Goal: Task Accomplishment & Management: Complete application form

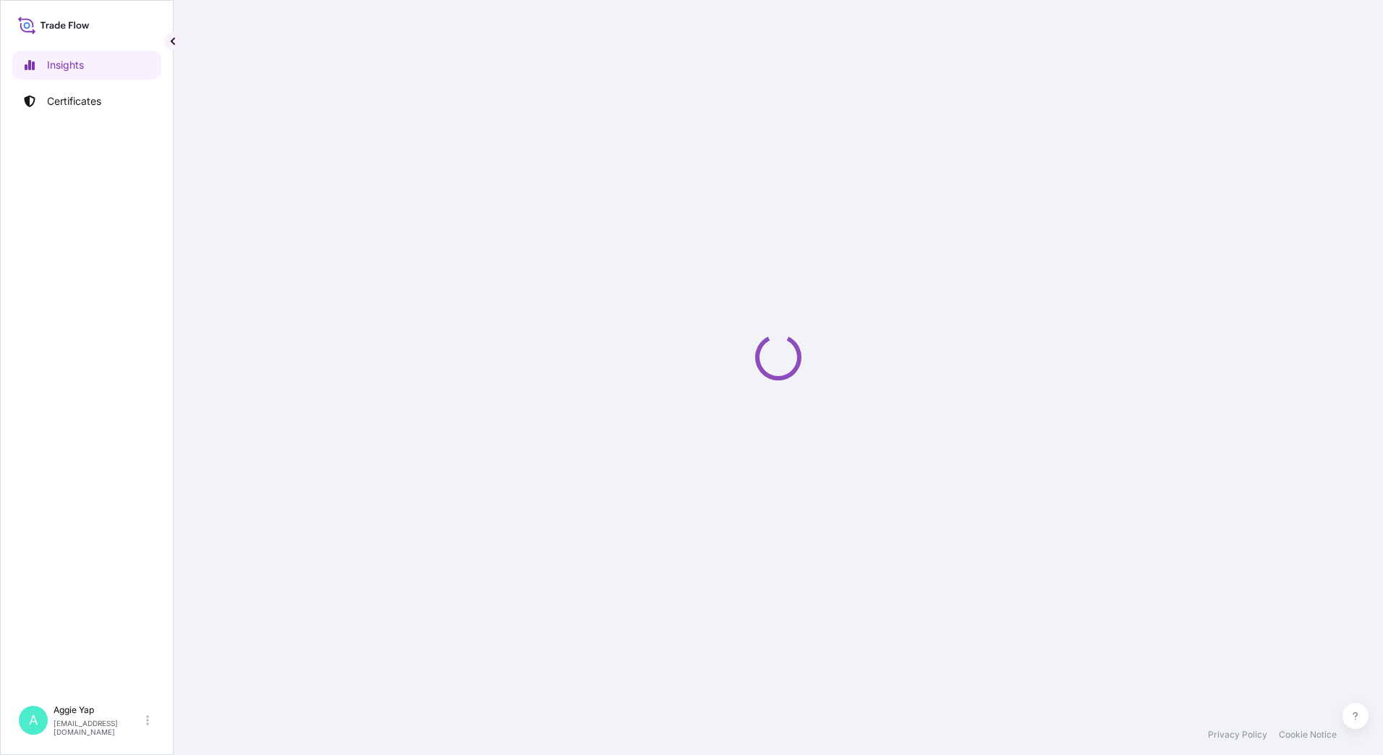
select select "2025"
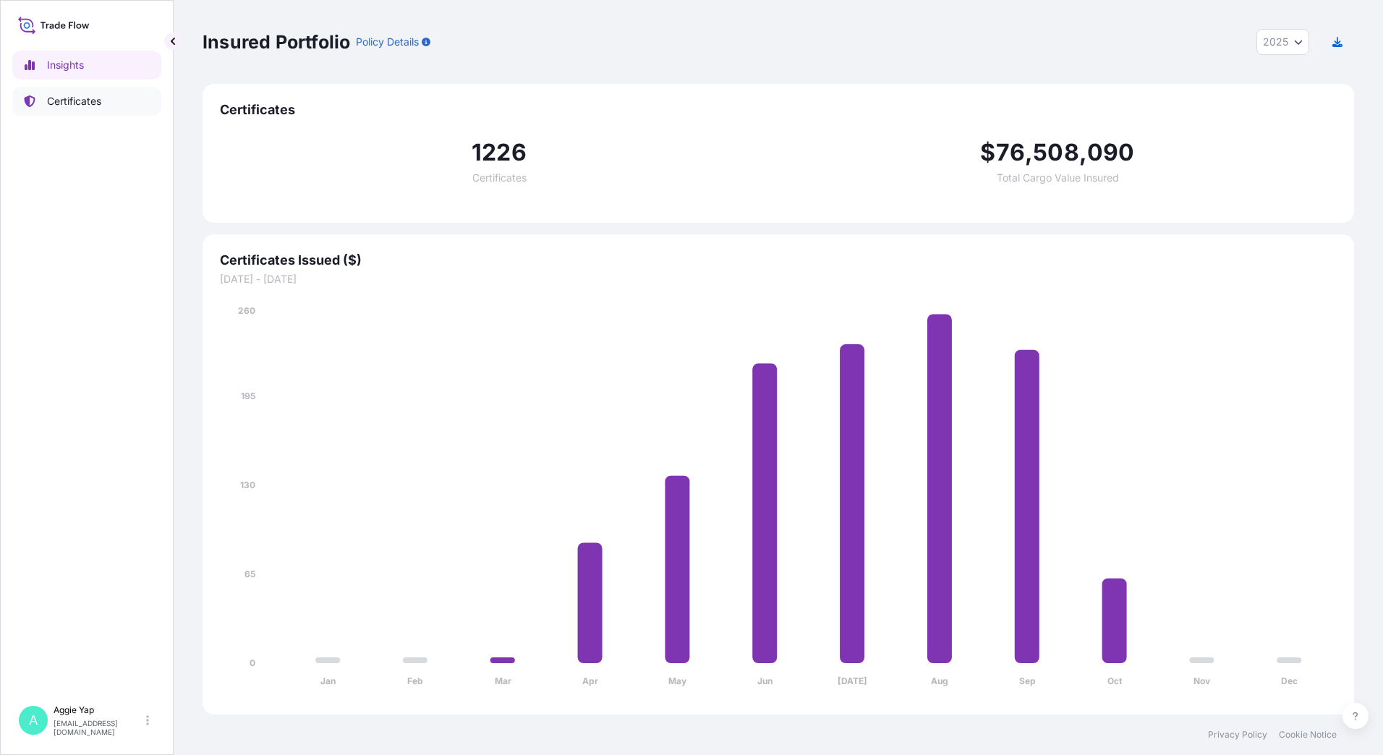
click at [64, 101] on p "Certificates" at bounding box center [74, 101] width 54 height 14
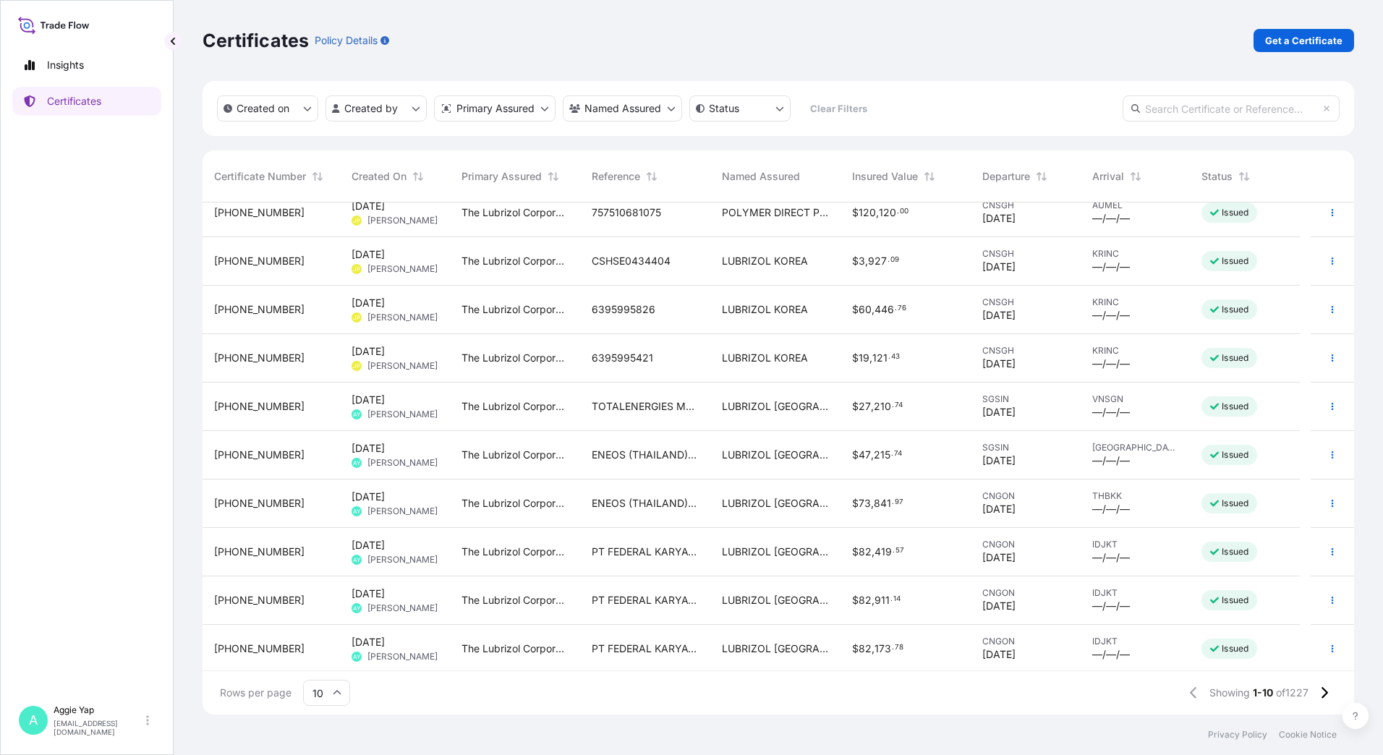
scroll to position [17, 0]
click at [1328, 695] on icon at bounding box center [1324, 693] width 8 height 13
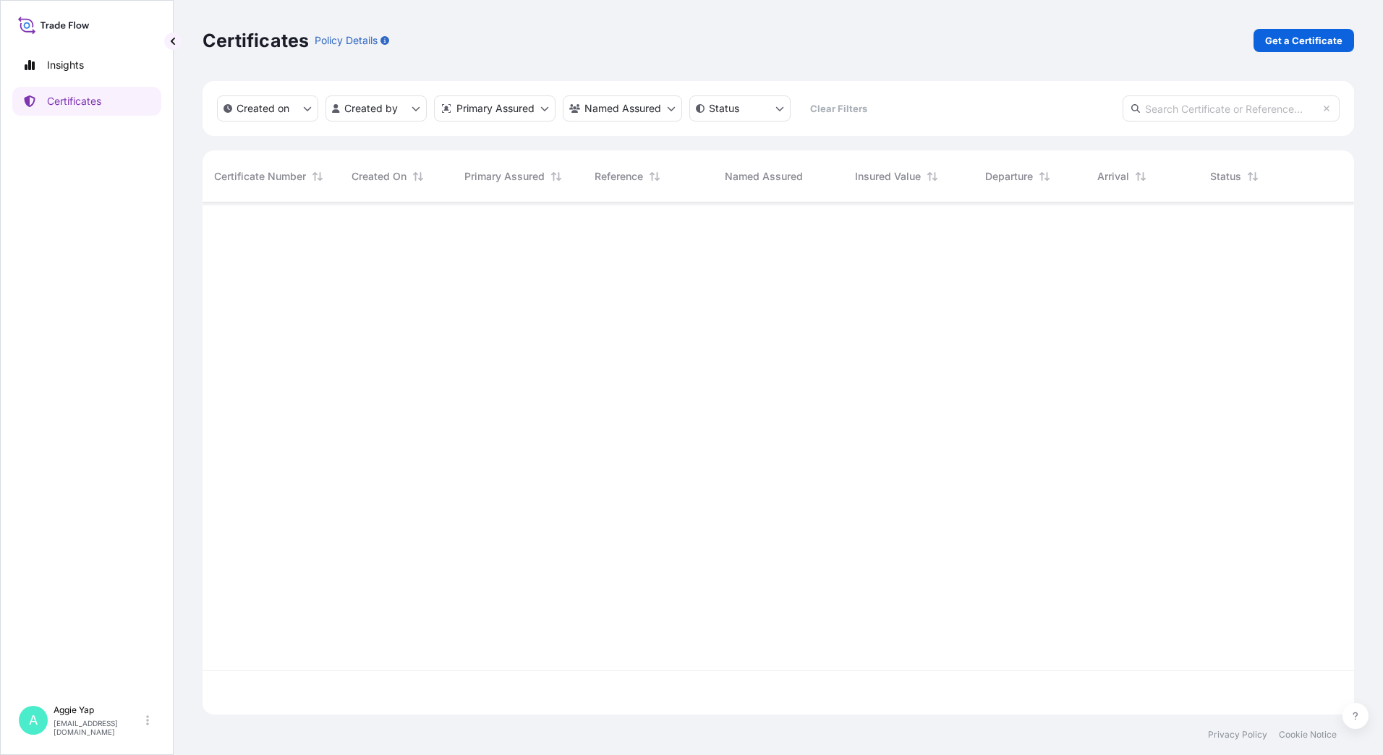
scroll to position [0, 0]
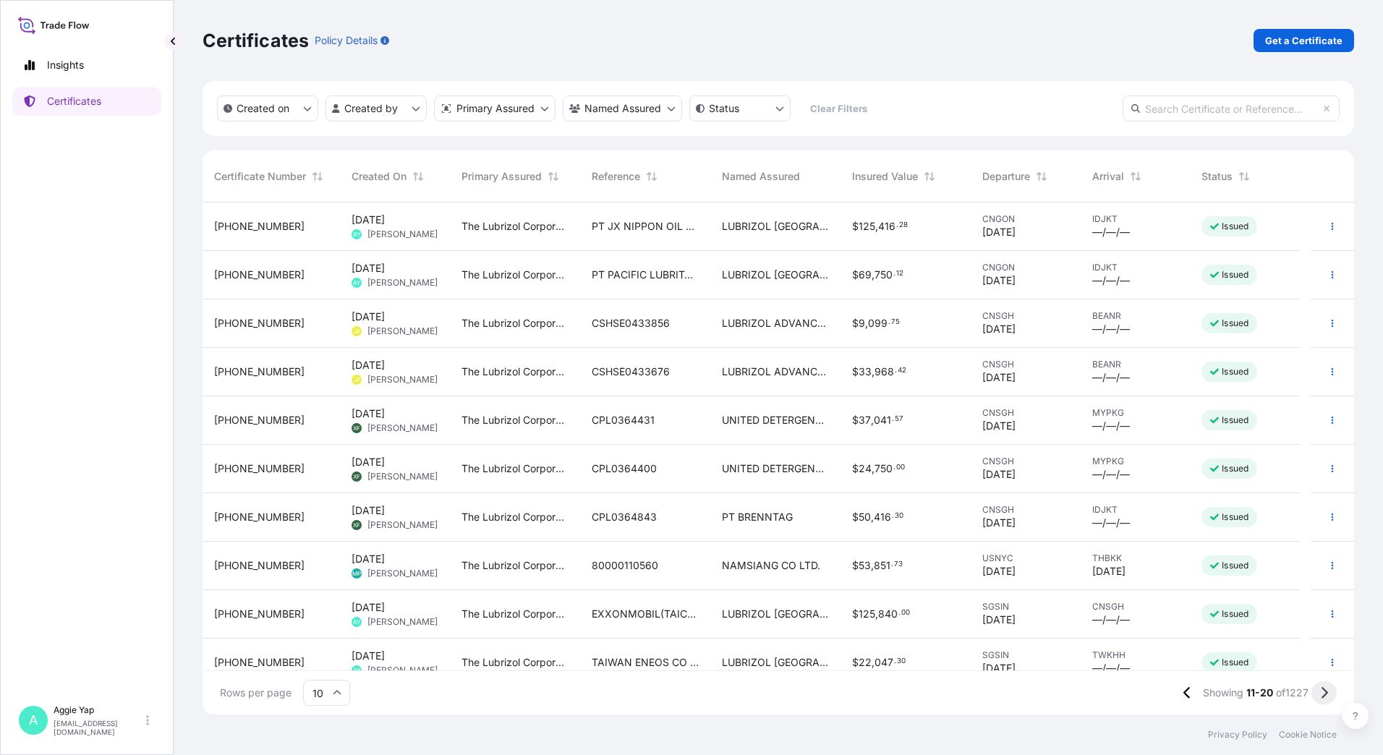
click at [1323, 692] on icon at bounding box center [1324, 693] width 8 height 13
click at [1323, 695] on icon at bounding box center [1324, 693] width 8 height 13
click at [1332, 278] on icon "button" at bounding box center [1333, 274] width 2 height 7
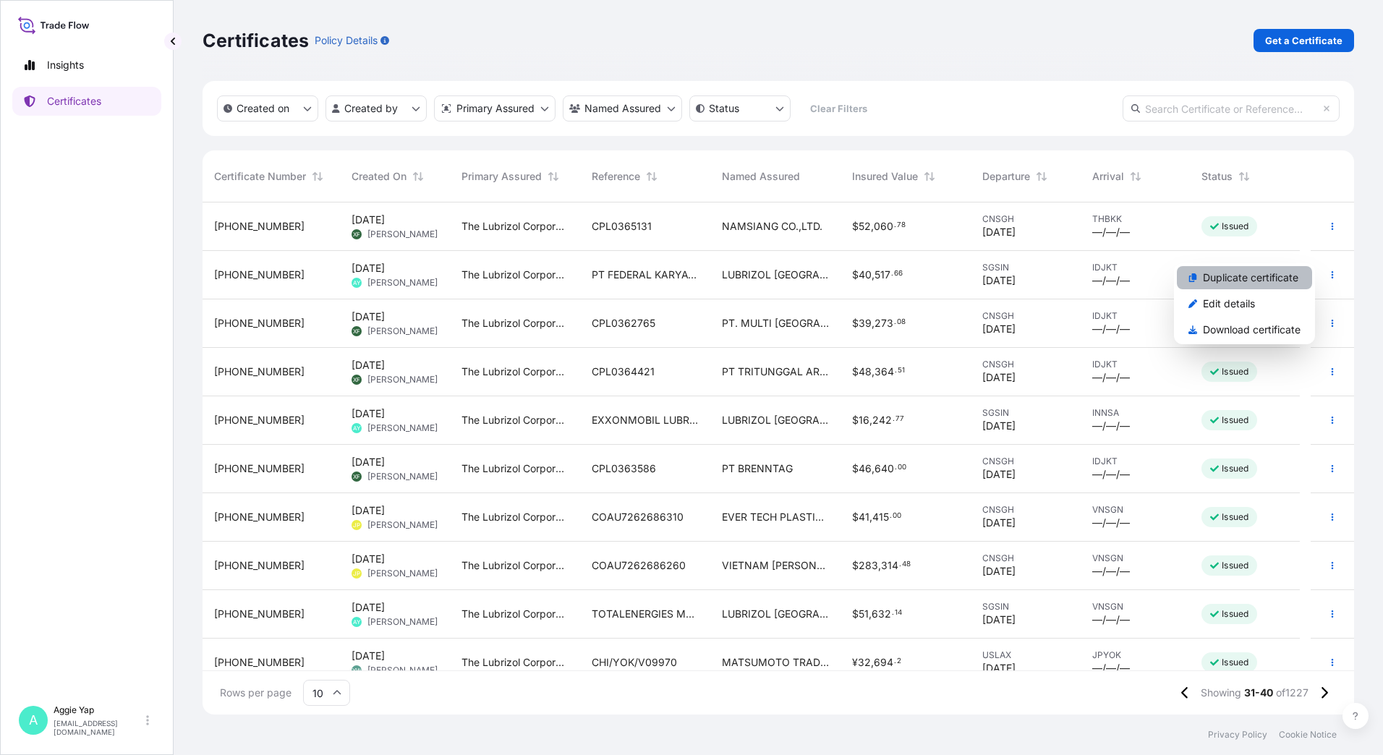
click at [1237, 276] on p "Duplicate certificate" at bounding box center [1251, 278] width 96 height 14
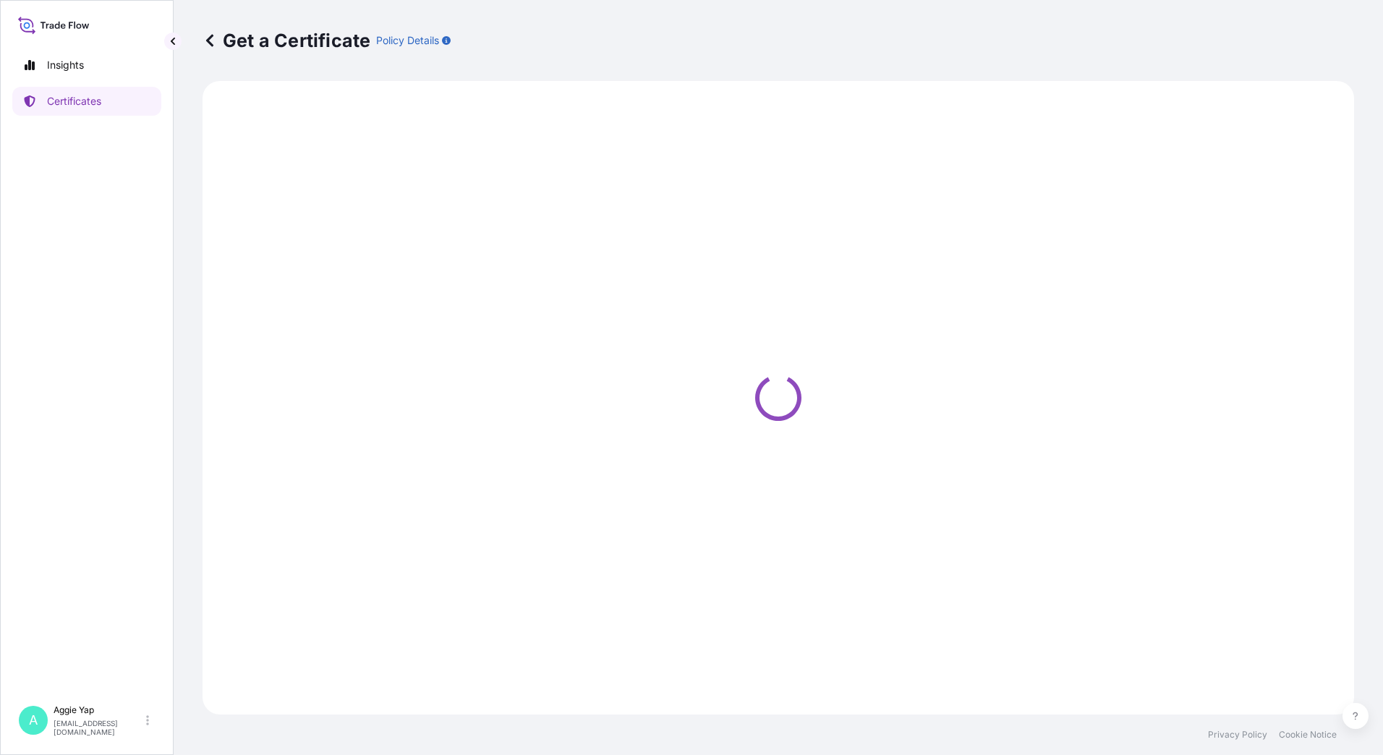
select select "Ocean Vessel"
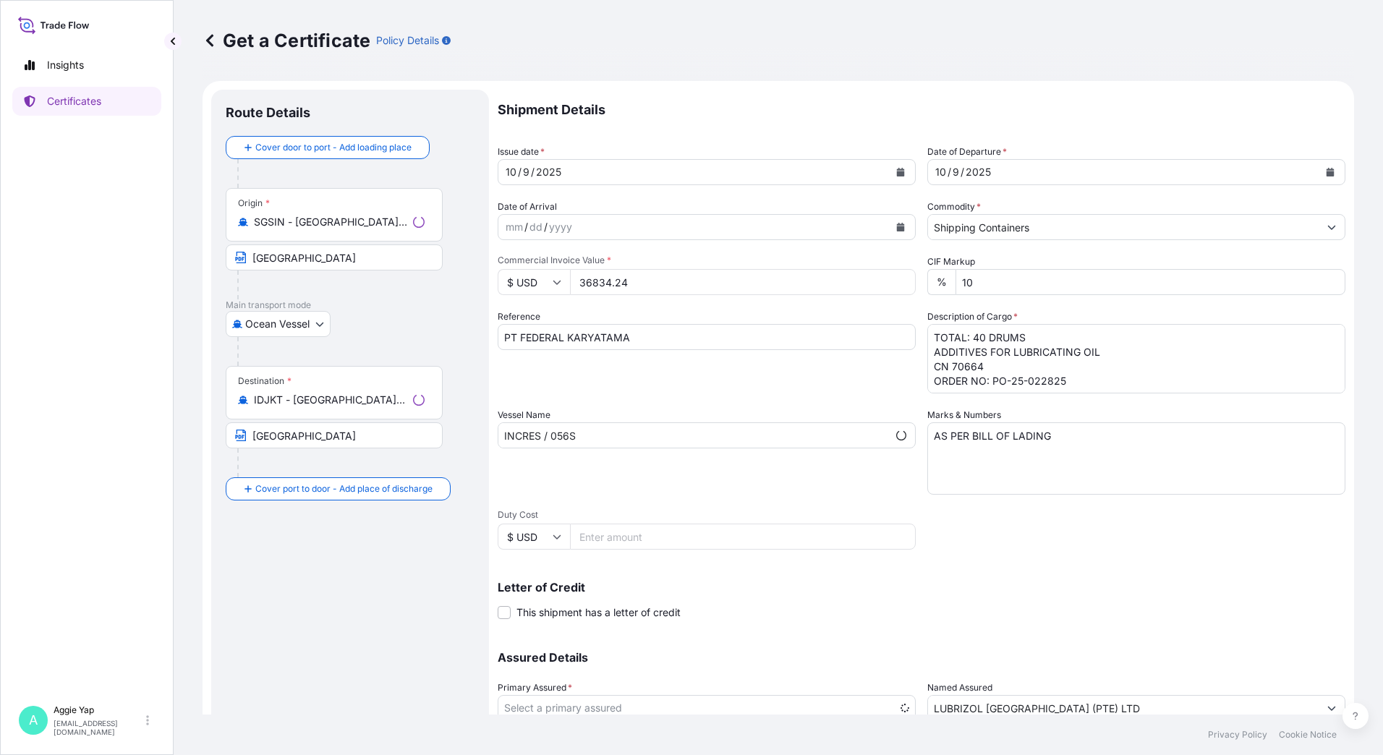
select select "31566"
click at [890, 170] on button "Calendar" at bounding box center [900, 172] width 23 height 23
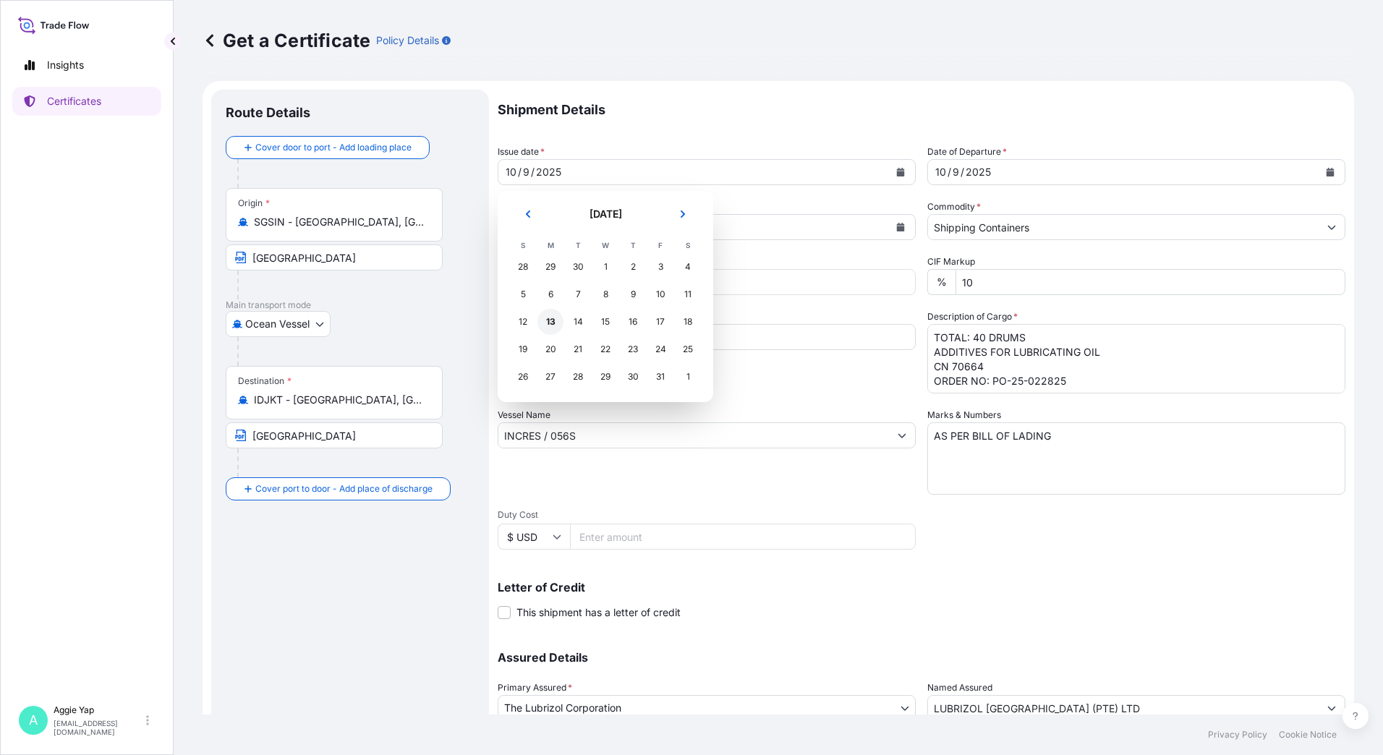
click at [544, 319] on div "13" at bounding box center [551, 322] width 26 height 26
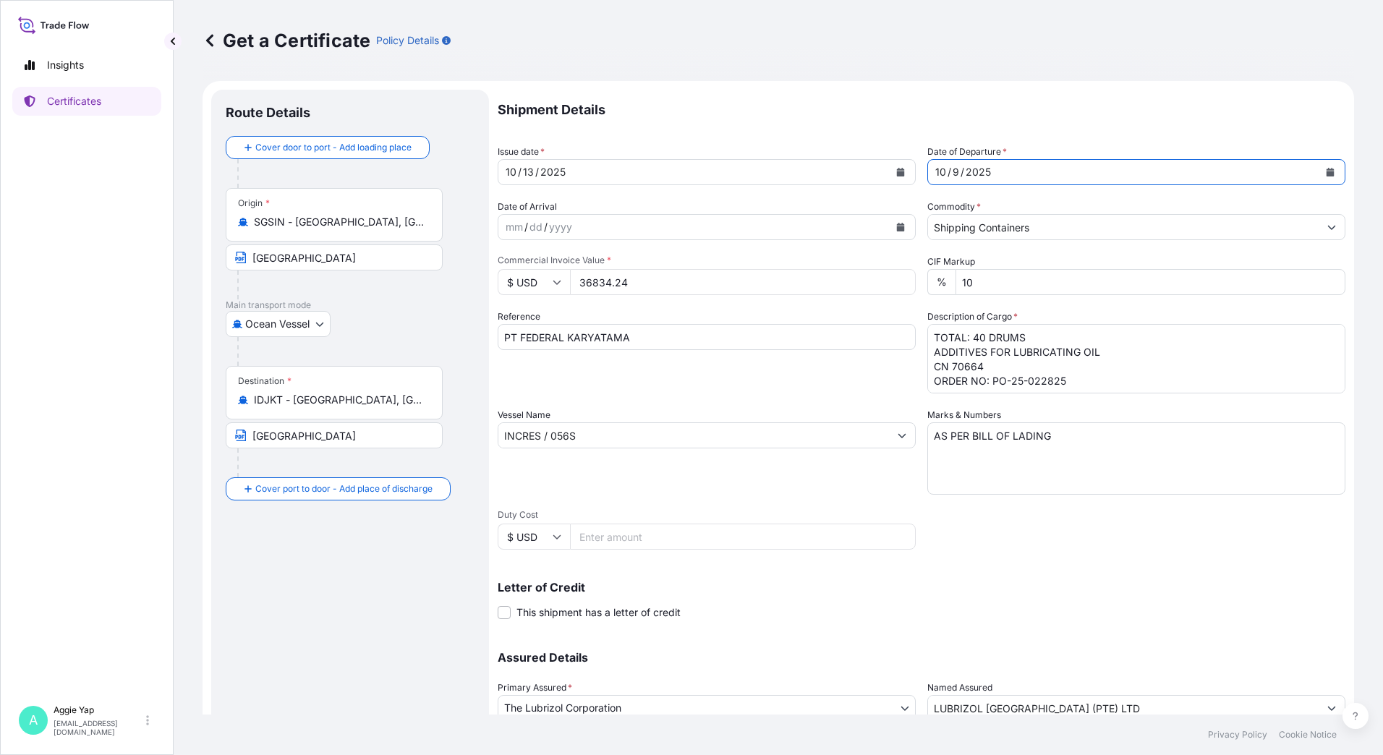
click at [1327, 168] on icon "Calendar" at bounding box center [1331, 172] width 8 height 9
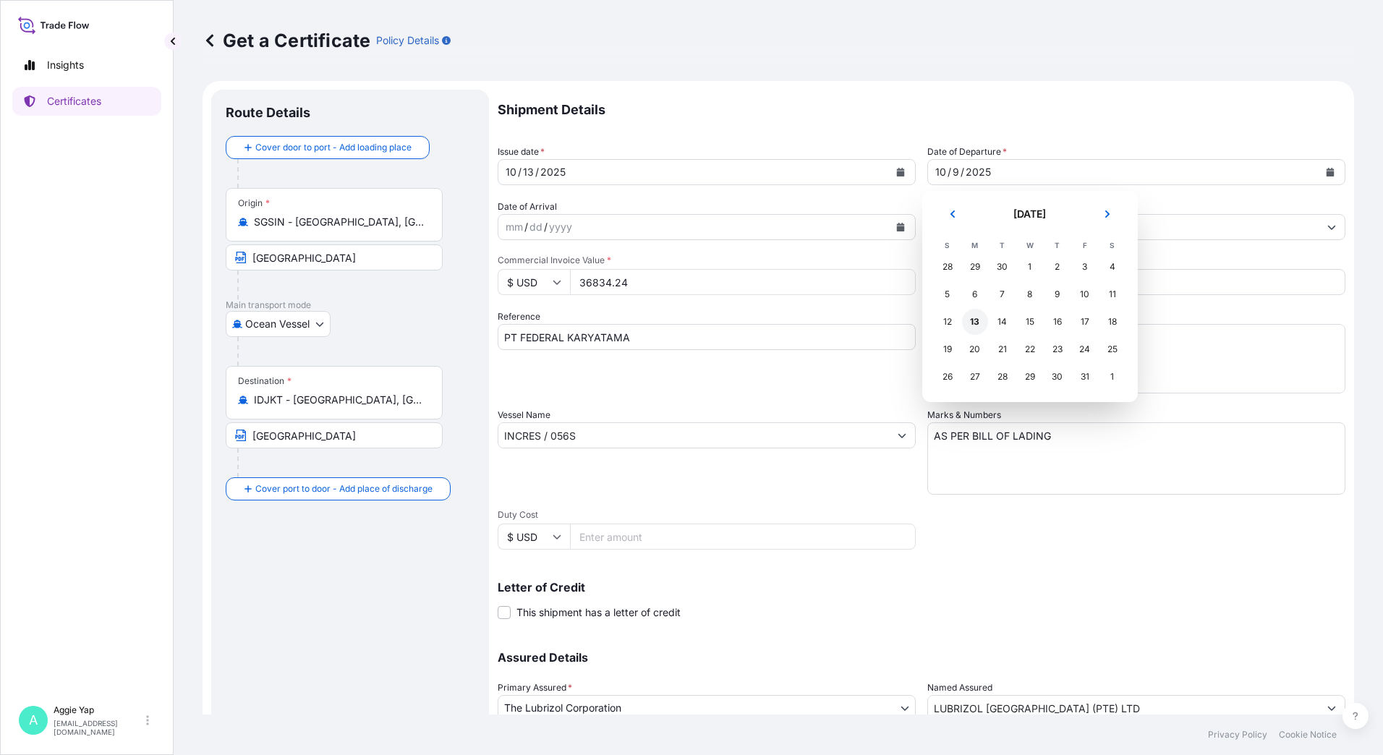
click at [971, 321] on div "13" at bounding box center [975, 322] width 26 height 26
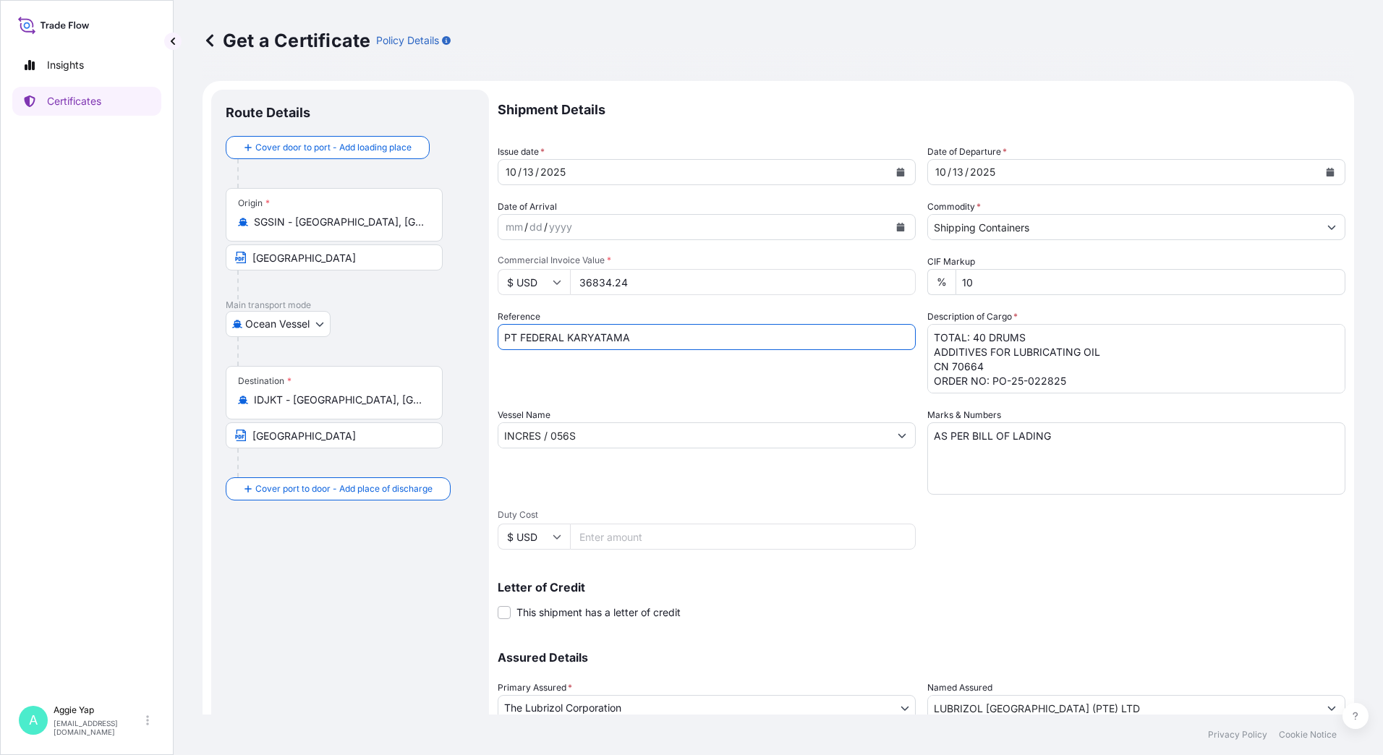
drag, startPoint x: 519, startPoint y: 339, endPoint x: 753, endPoint y: 353, distance: 234.9
click at [753, 353] on div "Reference PT FEDERAL KARYATAMA" at bounding box center [707, 352] width 418 height 84
type input "PT [PERSON_NAME] INDONESIA"
drag, startPoint x: 967, startPoint y: 338, endPoint x: 977, endPoint y: 338, distance: 10.9
click at [967, 338] on textarea "TOTAL: 40 DRUMS ADDITIVES FOR LUBRICATING OIL CN 70664 ORDER NO: PO-25-022825" at bounding box center [1137, 358] width 418 height 69
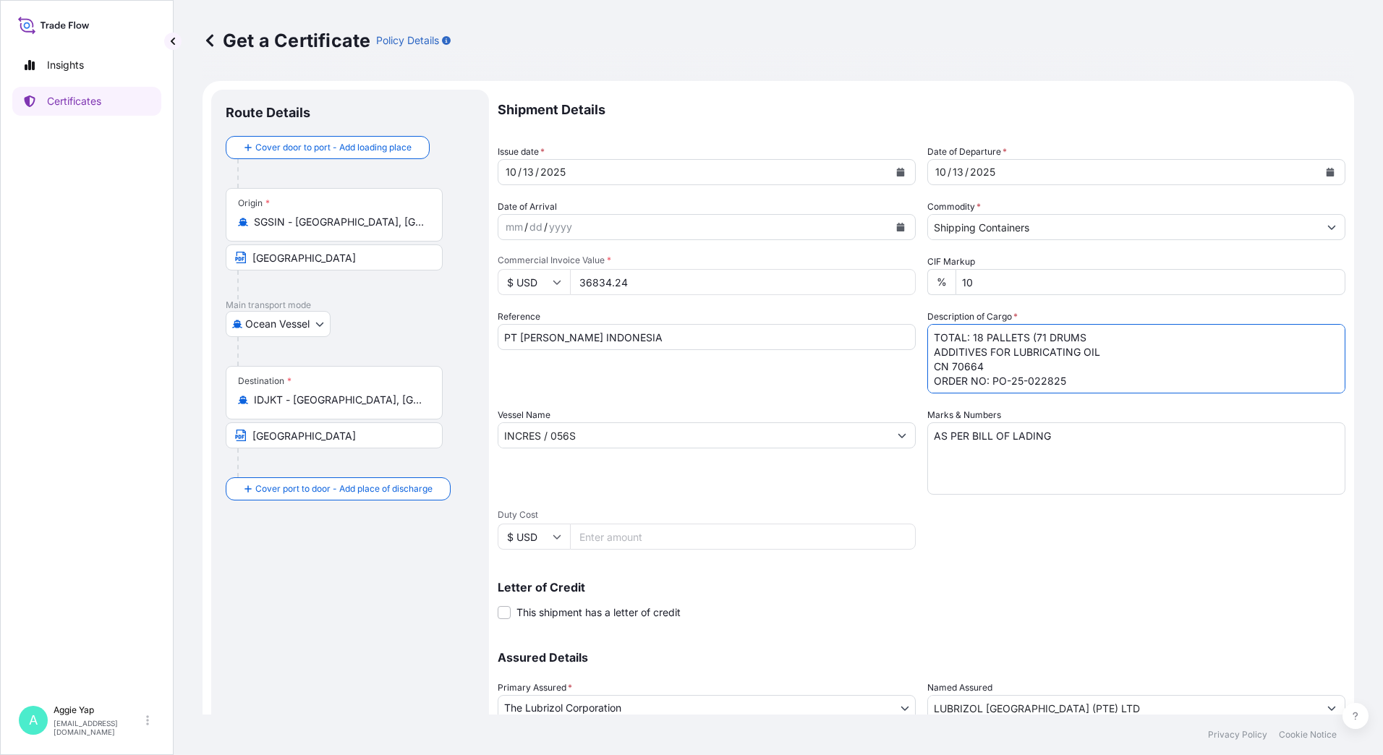
click at [1095, 336] on textarea "TOTAL: 40 DRUMS ADDITIVES FOR LUBRICATING OIL CN 70664 ORDER NO: PO-25-022825" at bounding box center [1137, 358] width 418 height 69
drag, startPoint x: 928, startPoint y: 365, endPoint x: 1004, endPoint y: 367, distance: 76.7
click at [1004, 367] on textarea "TOTAL: 40 DRUMS ADDITIVES FOR LUBRICATING OIL CN 70664 ORDER NO: PO-25-022825" at bounding box center [1137, 358] width 418 height 69
paste textarea "310300579"
click at [1005, 366] on textarea "TOTAL: 40 DRUMS ADDITIVES FOR LUBRICATING OIL CN 70664 ORDER NO: PO-25-022825" at bounding box center [1137, 358] width 418 height 69
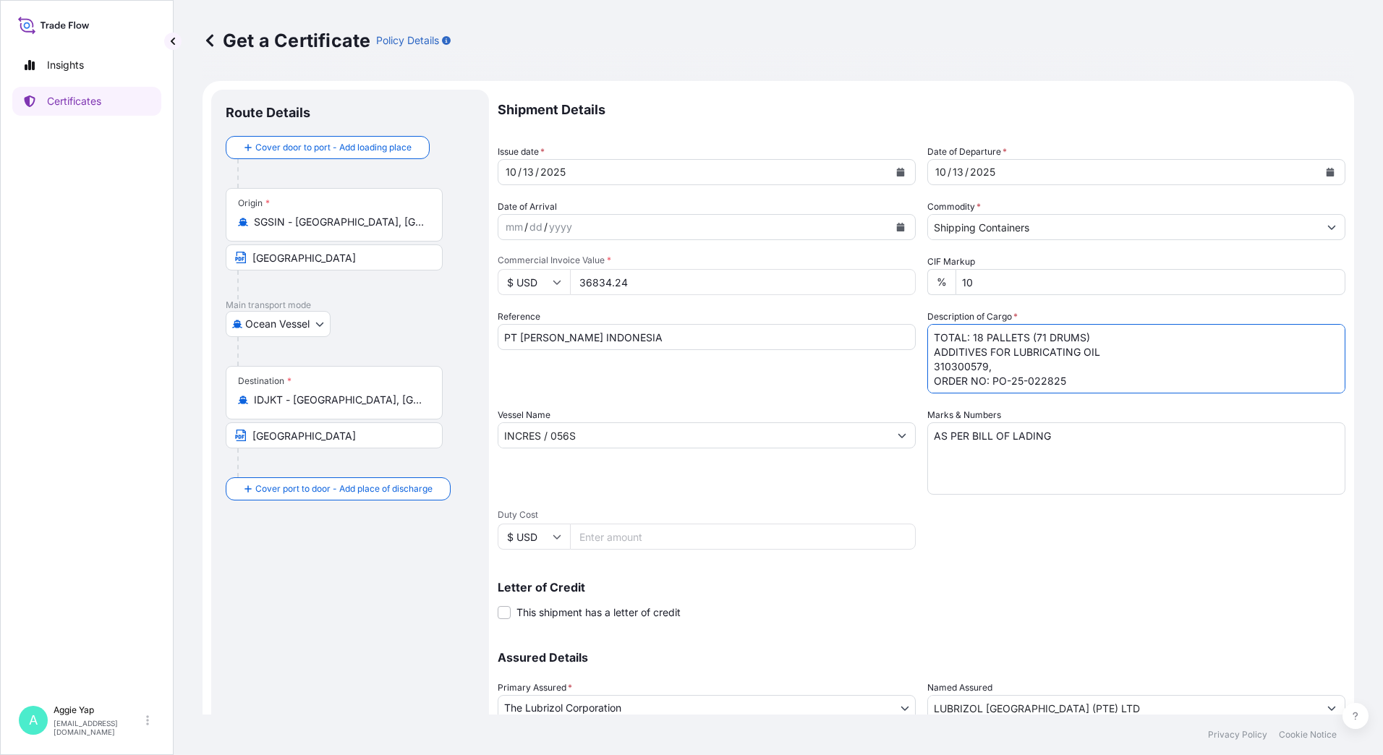
paste textarea "309100135, 310104320, 310104795, 310104306, 310201111"
click at [1106, 369] on textarea "TOTAL: 40 DRUMS ADDITIVES FOR LUBRICATING OIL CN 70664 ORDER NO: PO-25-022825" at bounding box center [1137, 358] width 418 height 69
drag, startPoint x: 1047, startPoint y: 382, endPoint x: 1140, endPoint y: 381, distance: 93.3
click at [1047, 381] on textarea "TOTAL: 40 DRUMS ADDITIVES FOR LUBRICATING OIL CN 70664 ORDER NO: PO-25-022825" at bounding box center [1137, 358] width 418 height 69
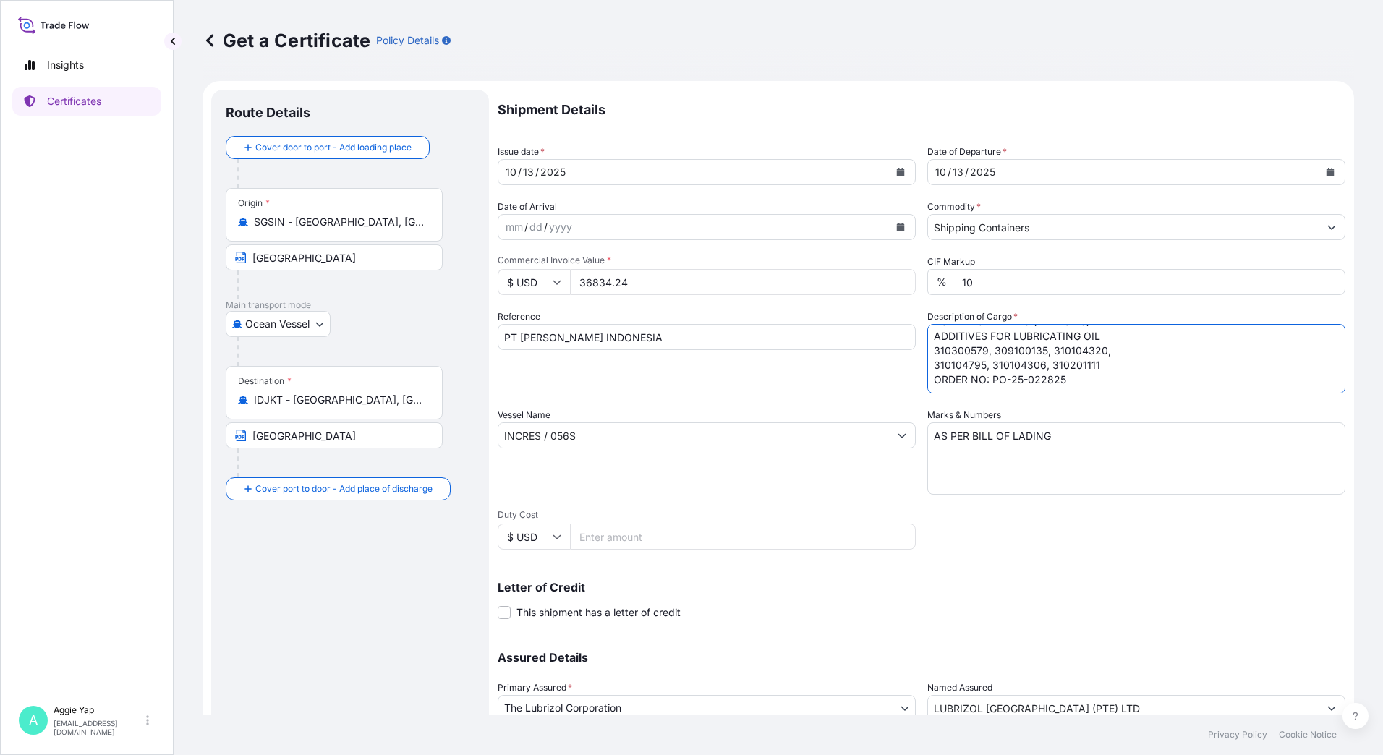
drag, startPoint x: 929, startPoint y: 380, endPoint x: 1242, endPoint y: 396, distance: 313.0
click at [1242, 396] on div "Shipment Details Issue date * [DATE] Date of Departure * [DATE] Date of Arrival…" at bounding box center [922, 435] width 848 height 690
paste textarea "620100724"
type textarea "TOTAL: 18 PALLETS (71 DRUMS) ADDITIVES FOR LUBRICATING OIL 310300579, 309100135…"
drag, startPoint x: 594, startPoint y: 438, endPoint x: 444, endPoint y: 425, distance: 151.0
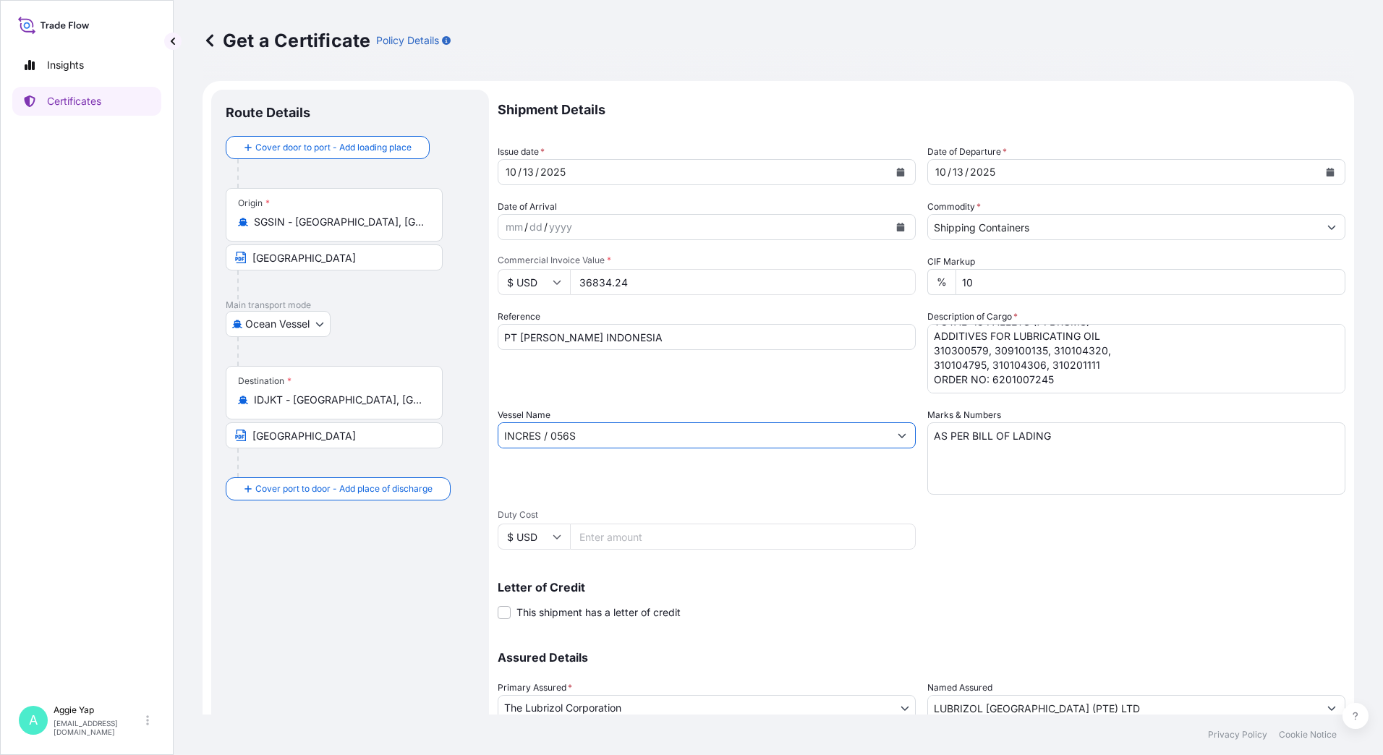
click at [444, 425] on form "Route Details Cover door to port - Add loading place Place of loading Road / [G…" at bounding box center [779, 454] width 1152 height 747
type input "HYUNDAI UNITY V.175S"
click at [407, 623] on div "Route Details Cover door to port - Add loading place Place of loading Road / [G…" at bounding box center [350, 454] width 249 height 701
drag, startPoint x: 659, startPoint y: 278, endPoint x: 529, endPoint y: 281, distance: 130.3
click at [529, 281] on div "$ USD 36834.24" at bounding box center [707, 282] width 418 height 26
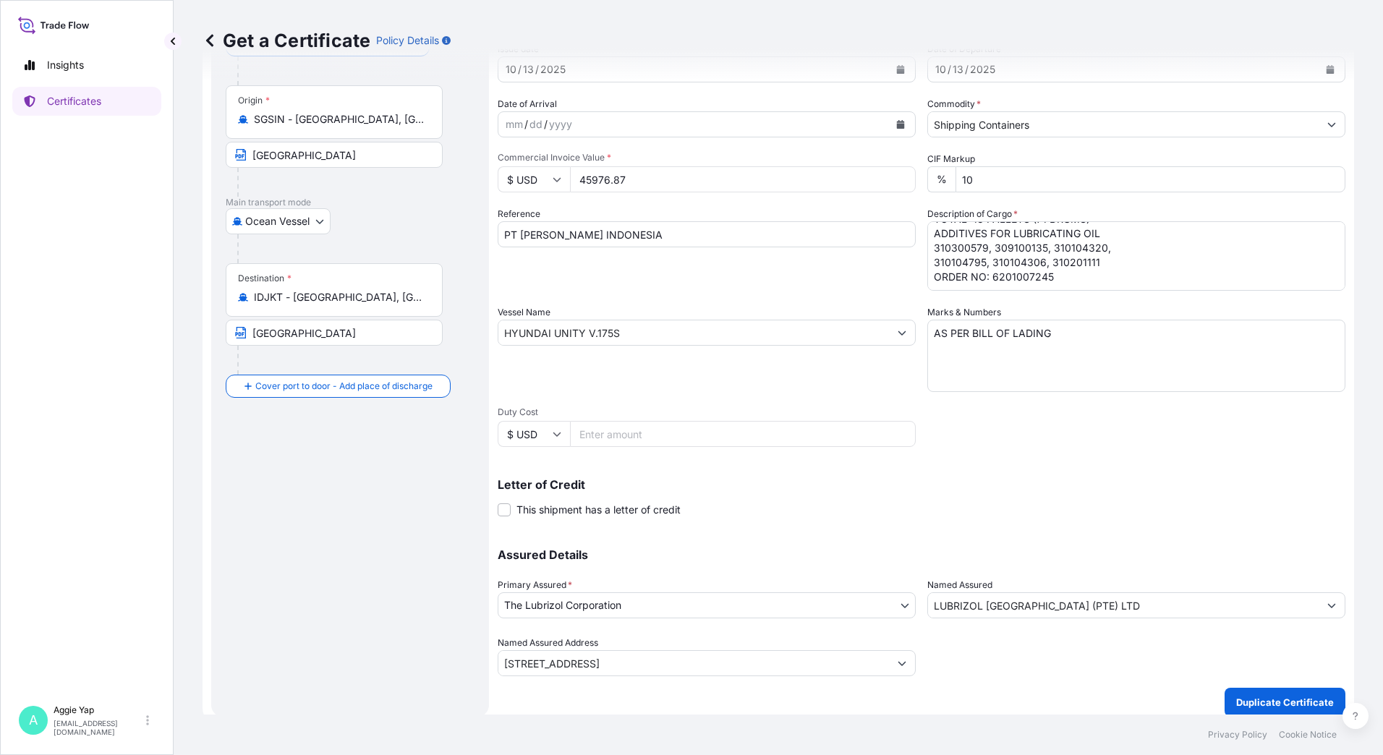
scroll to position [114, 0]
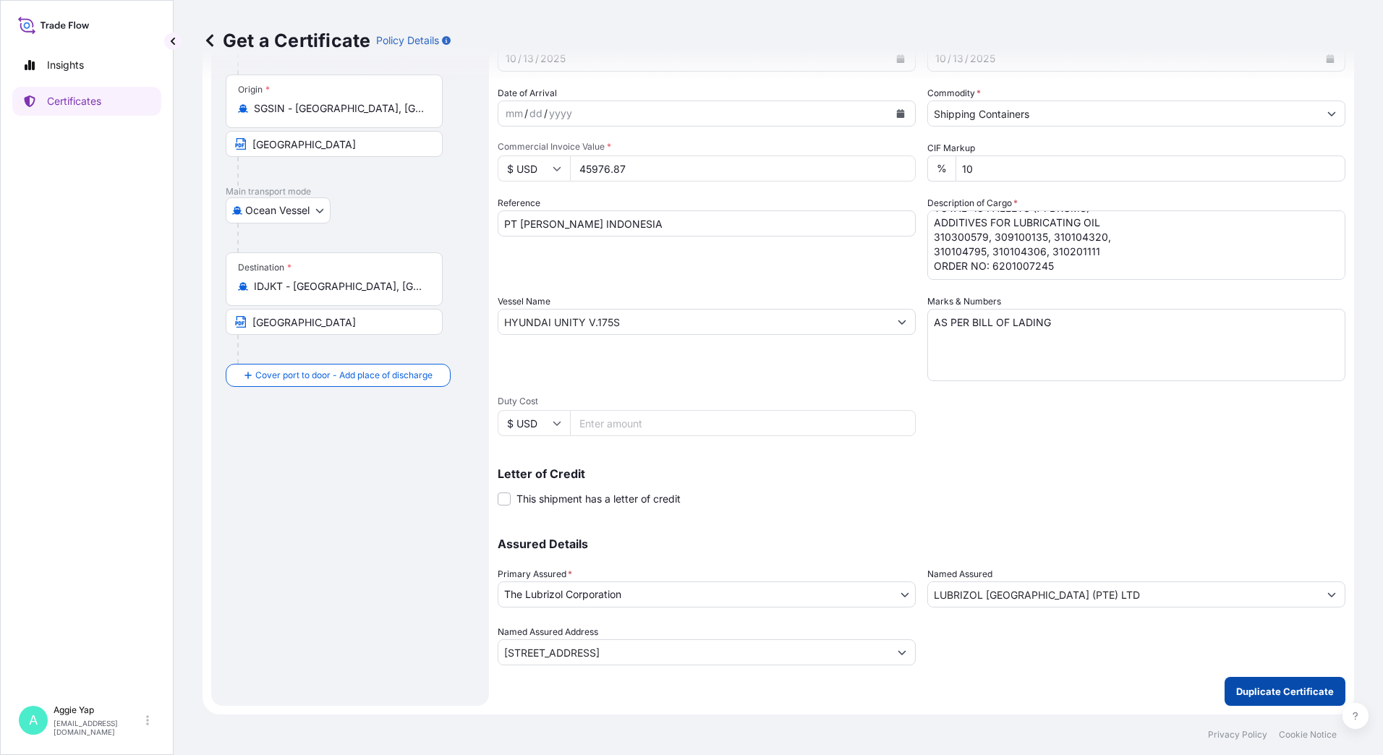
type input "45976.87"
click at [1268, 693] on p "Duplicate Certificate" at bounding box center [1286, 691] width 98 height 14
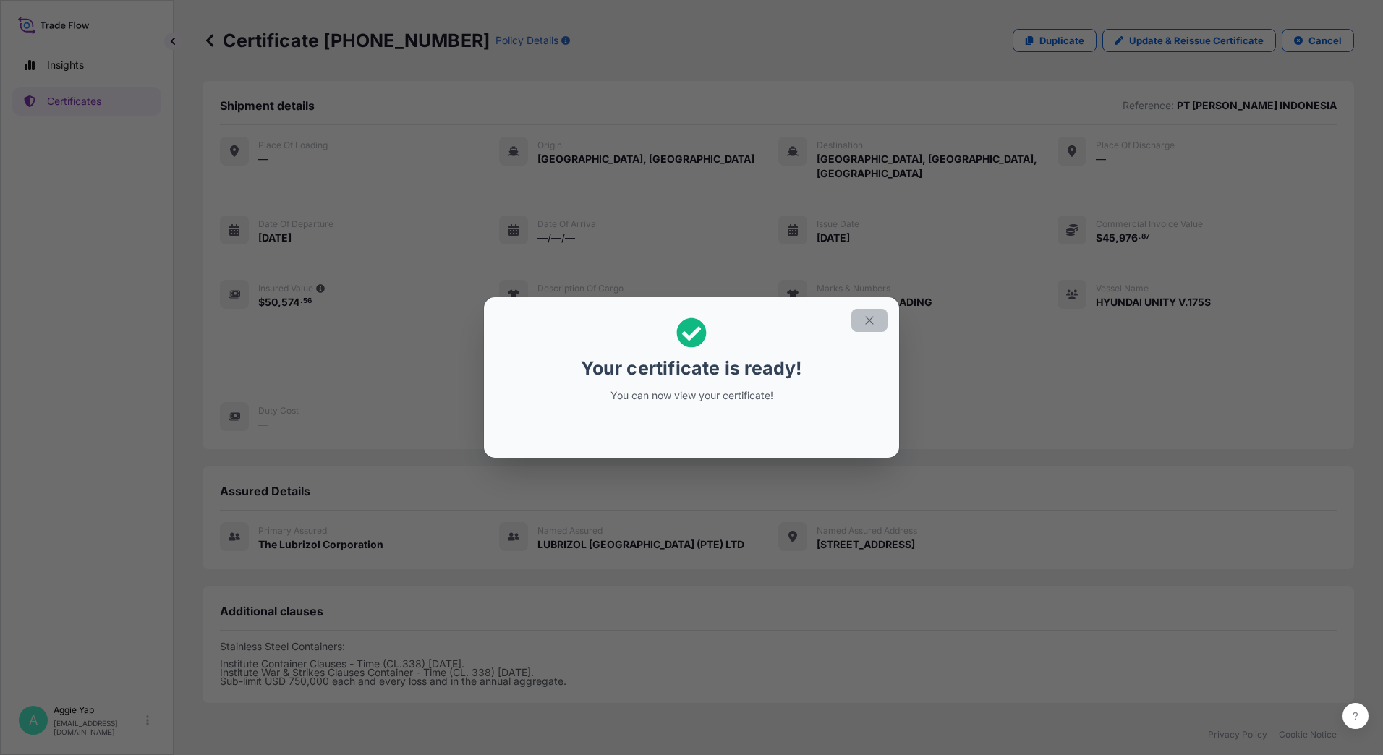
click at [876, 315] on button "button" at bounding box center [870, 320] width 36 height 23
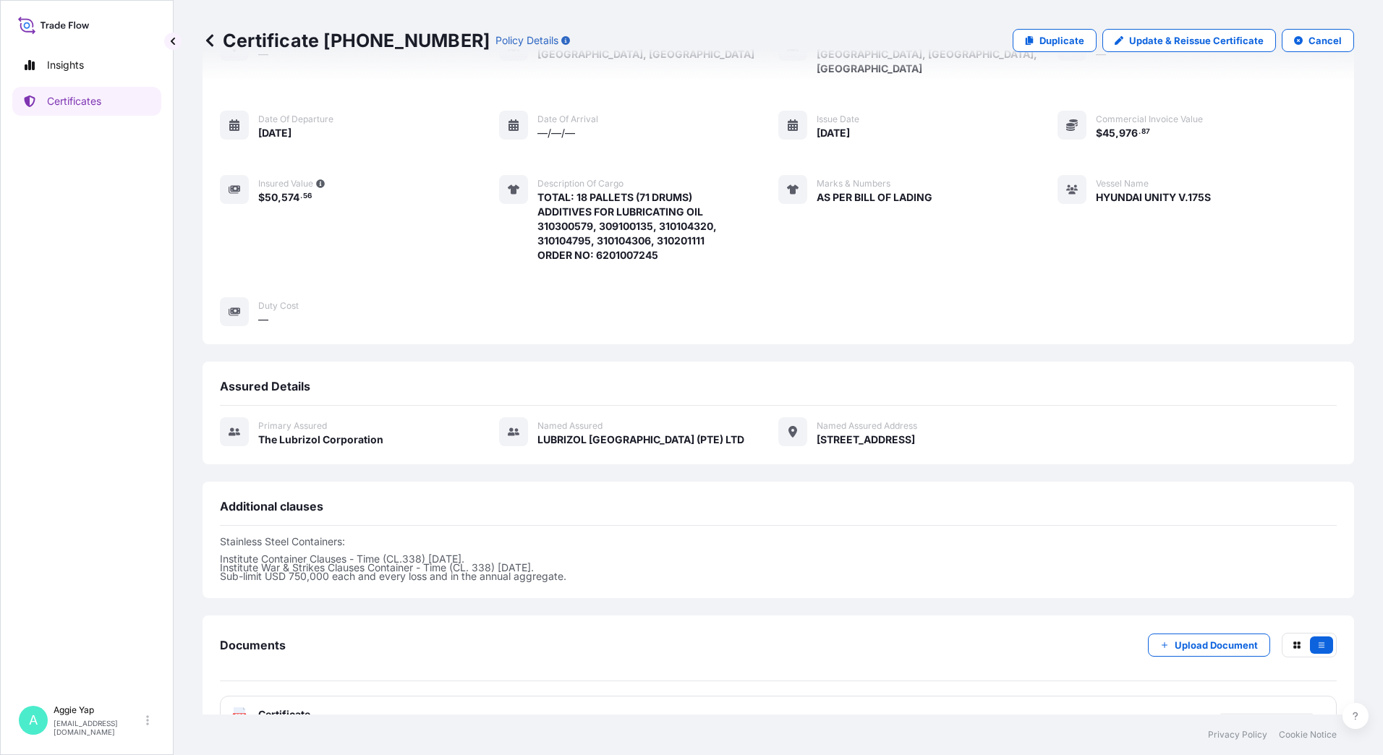
scroll to position [127, 0]
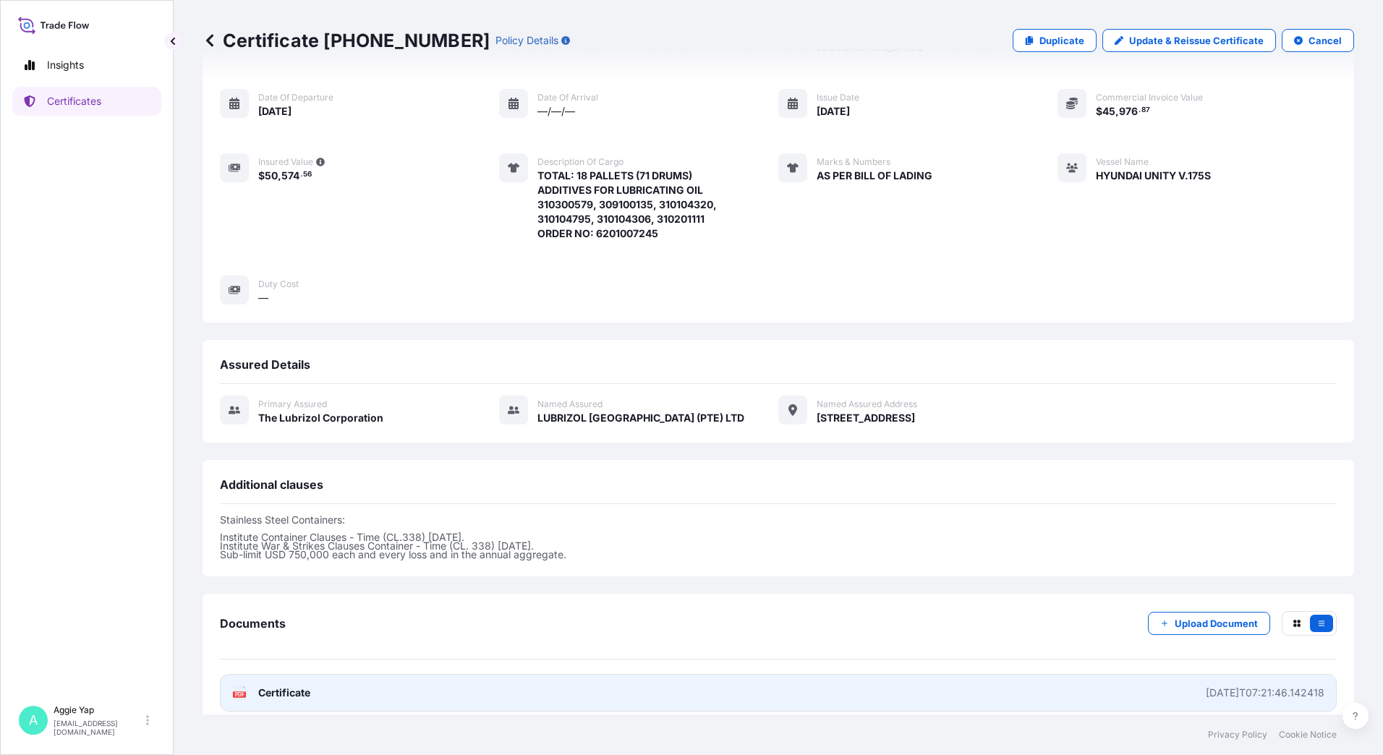
click at [273, 686] on span "Certificate" at bounding box center [284, 693] width 52 height 14
